Goal: Find specific page/section: Find specific page/section

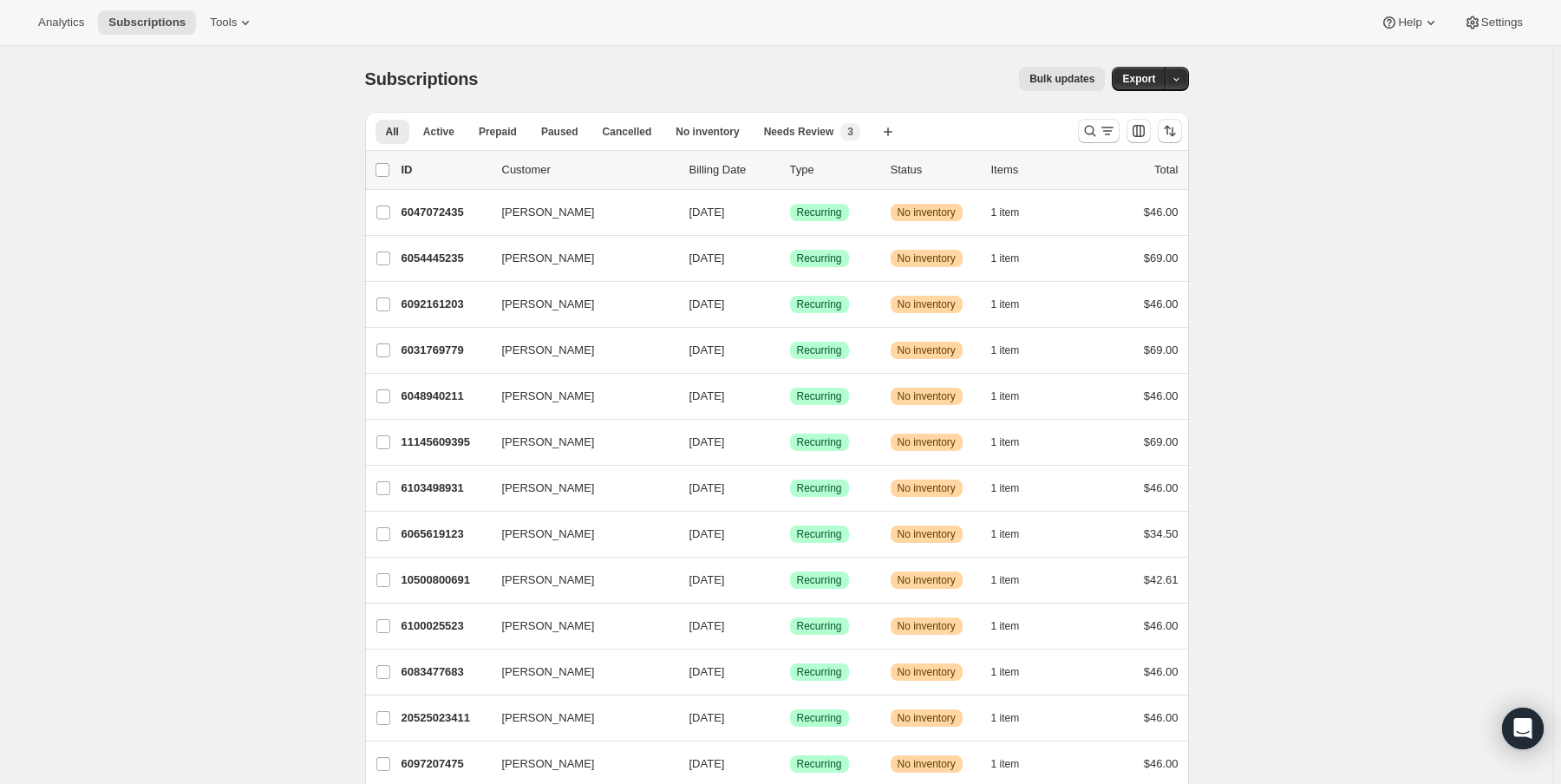
click at [55, 8] on div "Analytics Subscriptions Tools Help Settings" at bounding box center [780, 23] width 1561 height 46
click at [73, 23] on span "Analytics" at bounding box center [61, 22] width 46 height 14
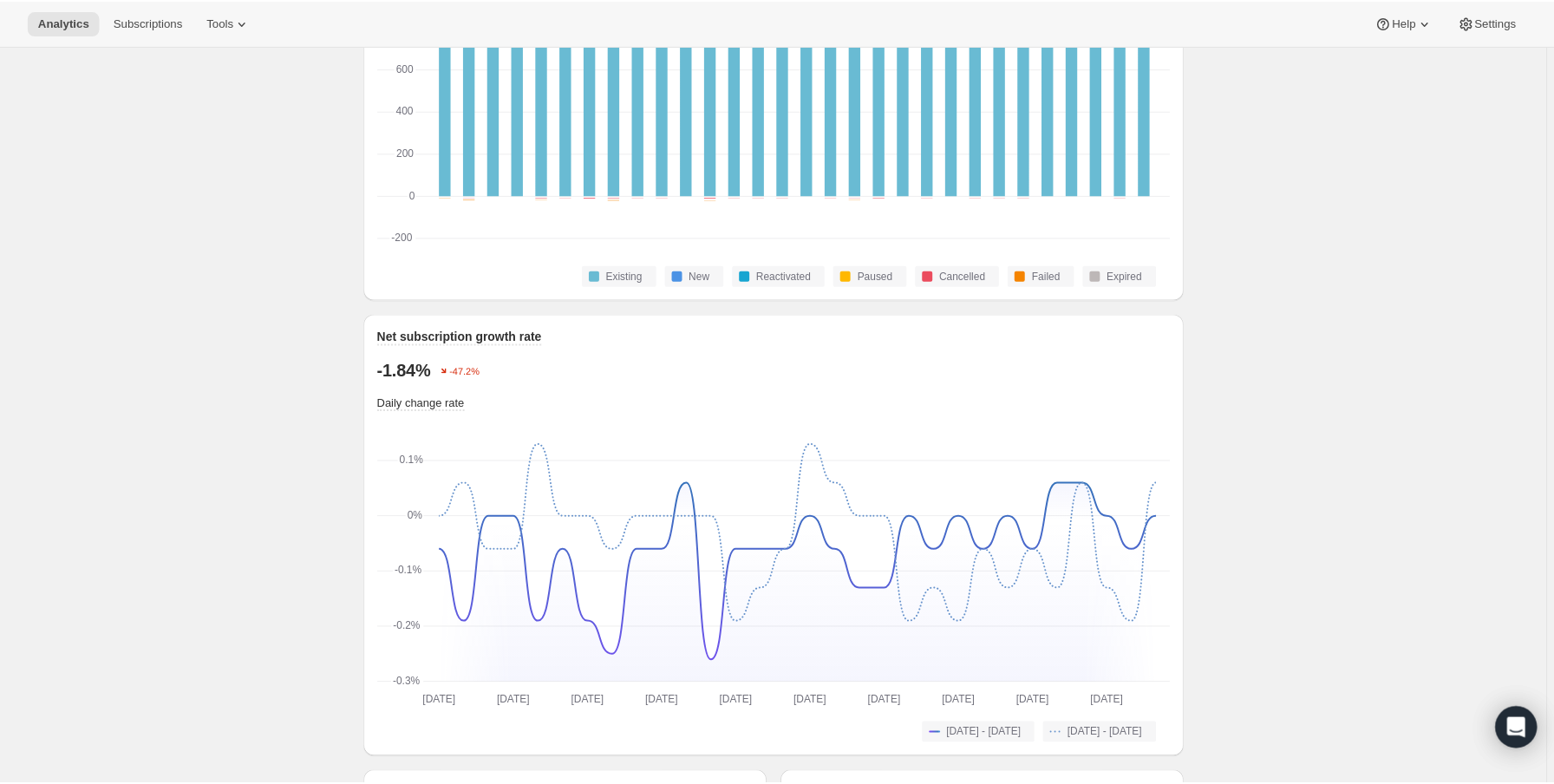
scroll to position [901, 0]
